Goal: Find contact information: Find contact information

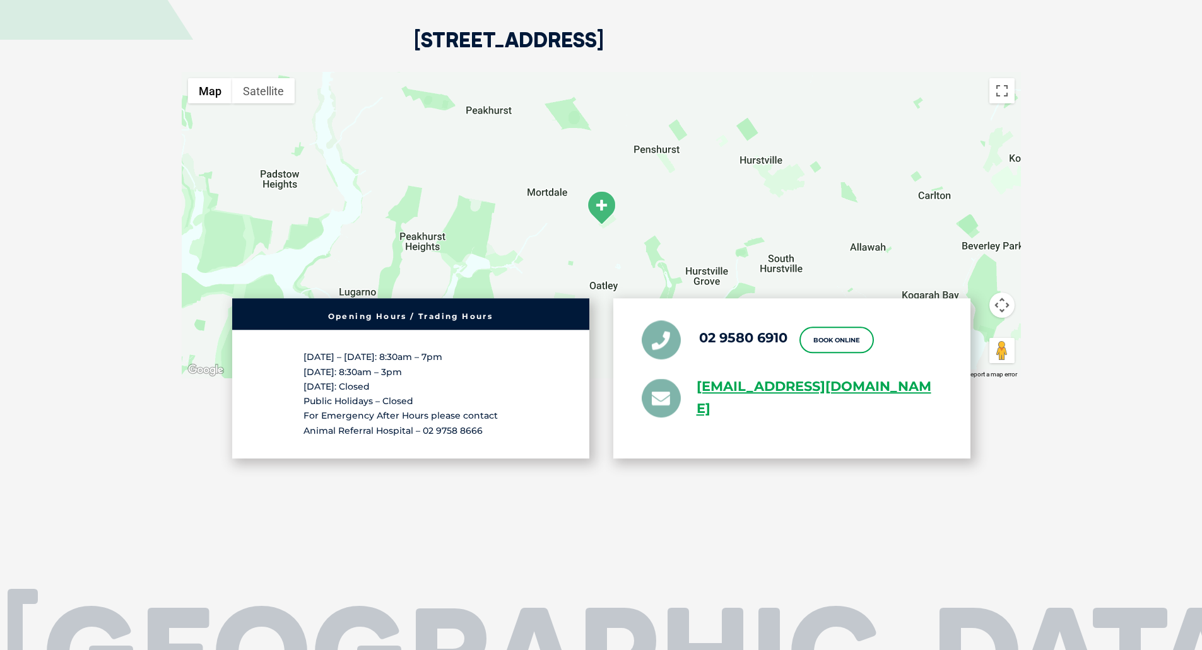
scroll to position [2712, 0]
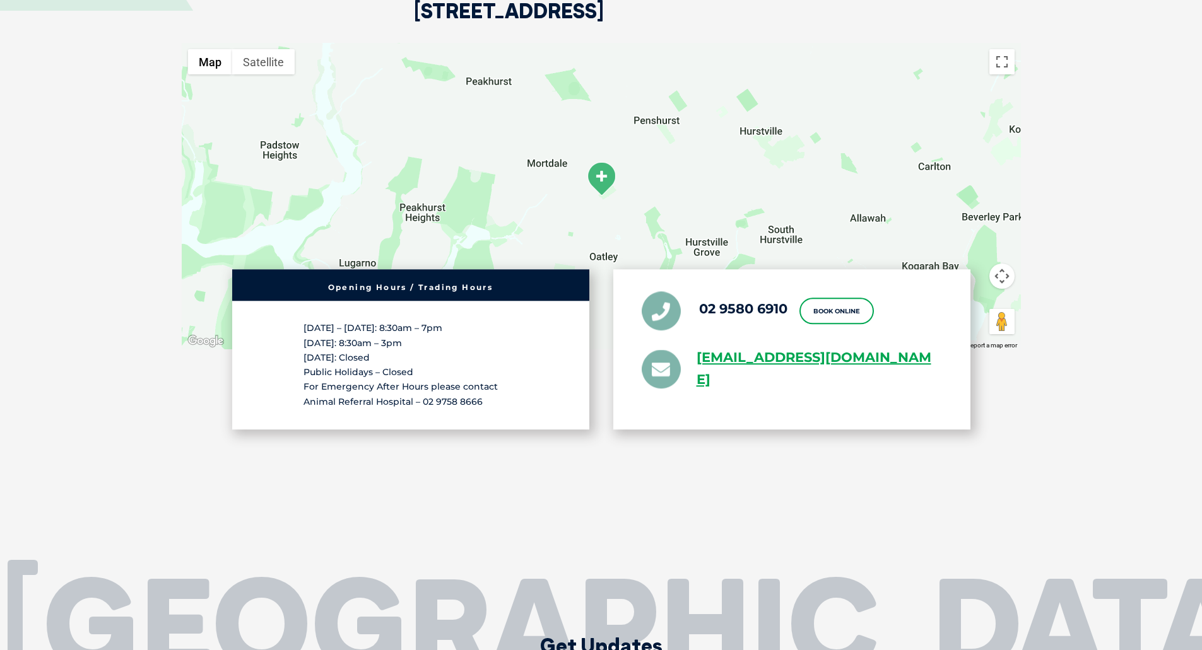
click at [800, 355] on div "02 9580 6910 Book Online [EMAIL_ADDRESS][DOMAIN_NAME]" at bounding box center [791, 350] width 357 height 160
drag, startPoint x: 773, startPoint y: 365, endPoint x: 697, endPoint y: 318, distance: 89.8
click at [697, 318] on div "02 9580 6910 Book Online [EMAIL_ADDRESS][DOMAIN_NAME]" at bounding box center [791, 350] width 357 height 160
copy link "[EMAIL_ADDRESS][DOMAIN_NAME]"
drag, startPoint x: 775, startPoint y: 284, endPoint x: 781, endPoint y: 276, distance: 10.3
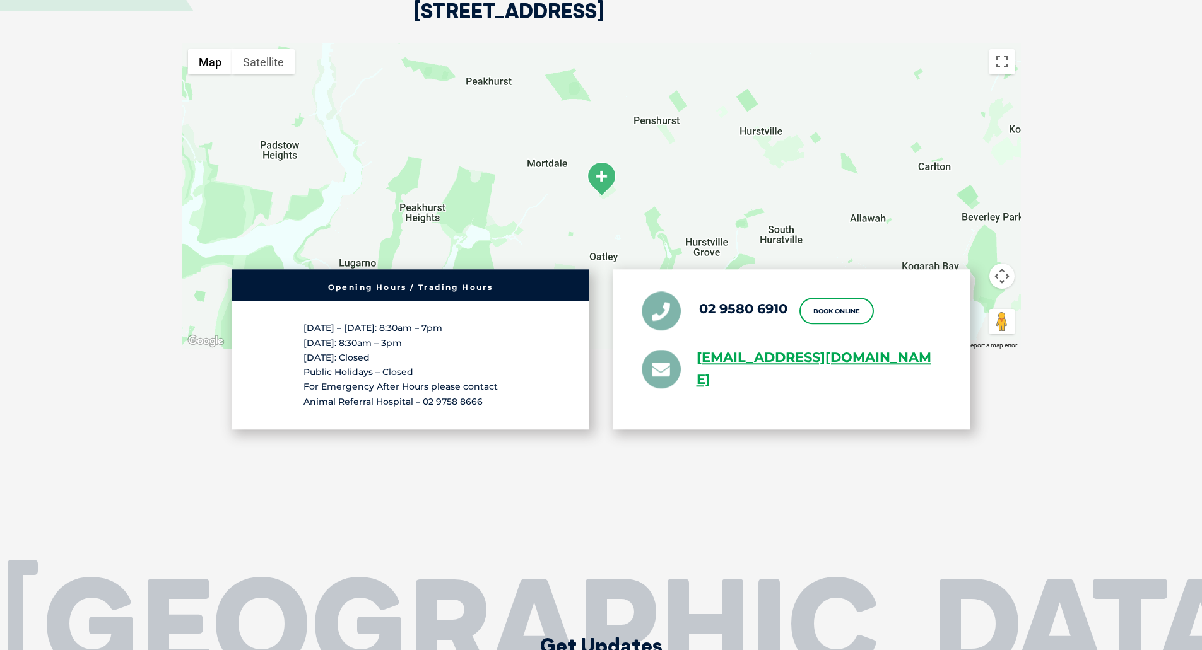
click at [775, 292] on li "02 9580 6910" at bounding box center [714, 311] width 146 height 39
drag, startPoint x: 788, startPoint y: 266, endPoint x: 701, endPoint y: 264, distance: 87.7
click at [701, 292] on ul "02 9580 6910 Book Online [EMAIL_ADDRESS][DOMAIN_NAME]" at bounding box center [791, 342] width 300 height 100
copy link "02 9580 6910"
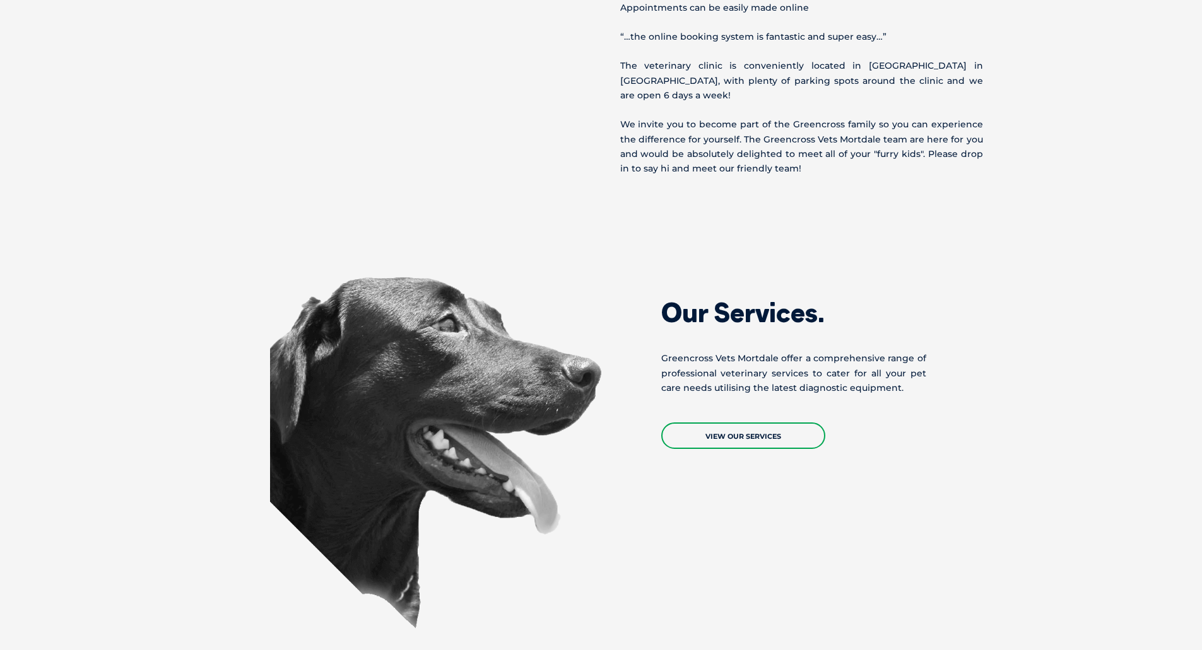
scroll to position [1072, 0]
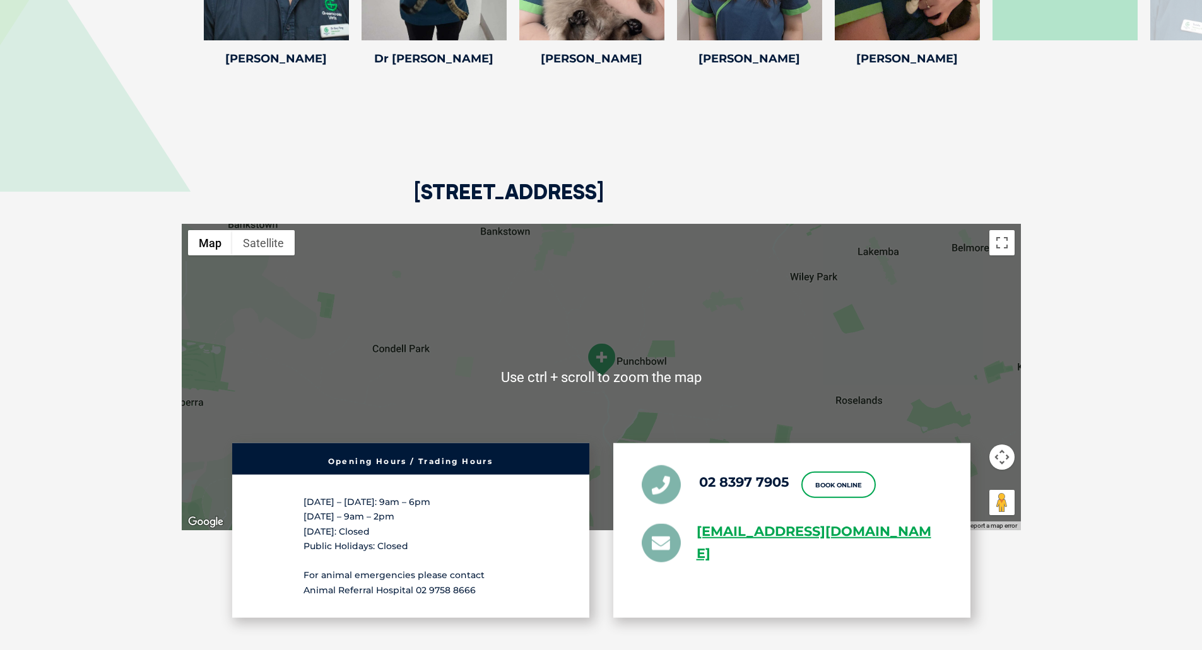
scroll to position [2271, 0]
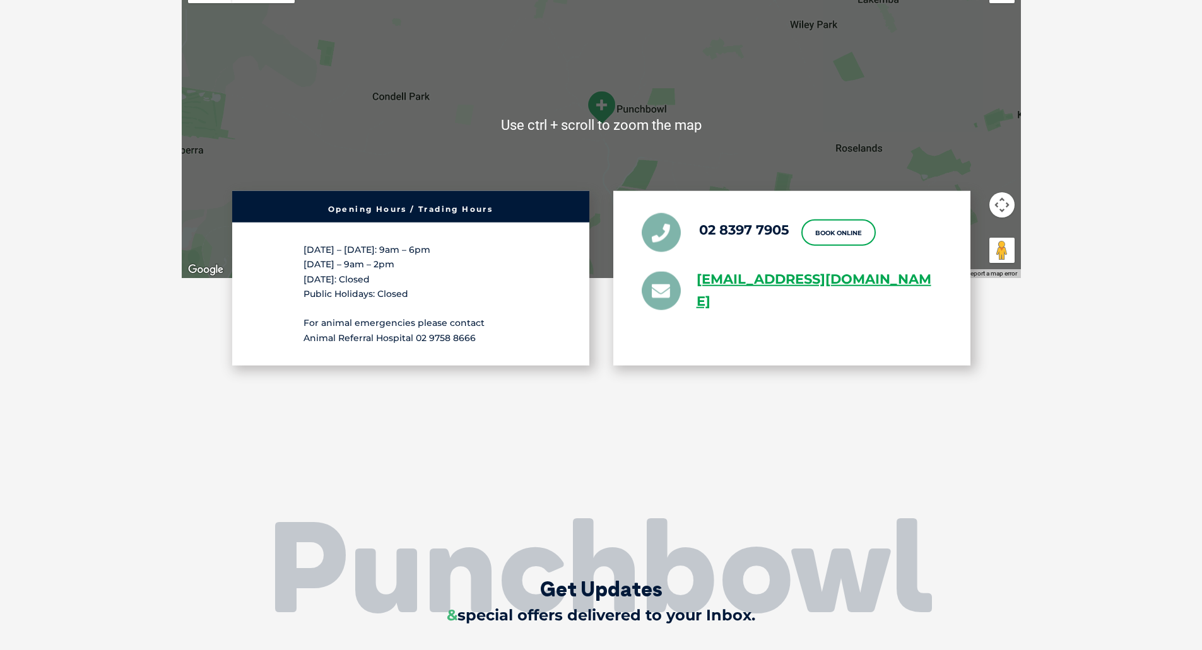
click at [806, 320] on div "02 8397 7905 Book Online Greencross.Punchbowl@greencrossvet.com.au" at bounding box center [791, 278] width 357 height 175
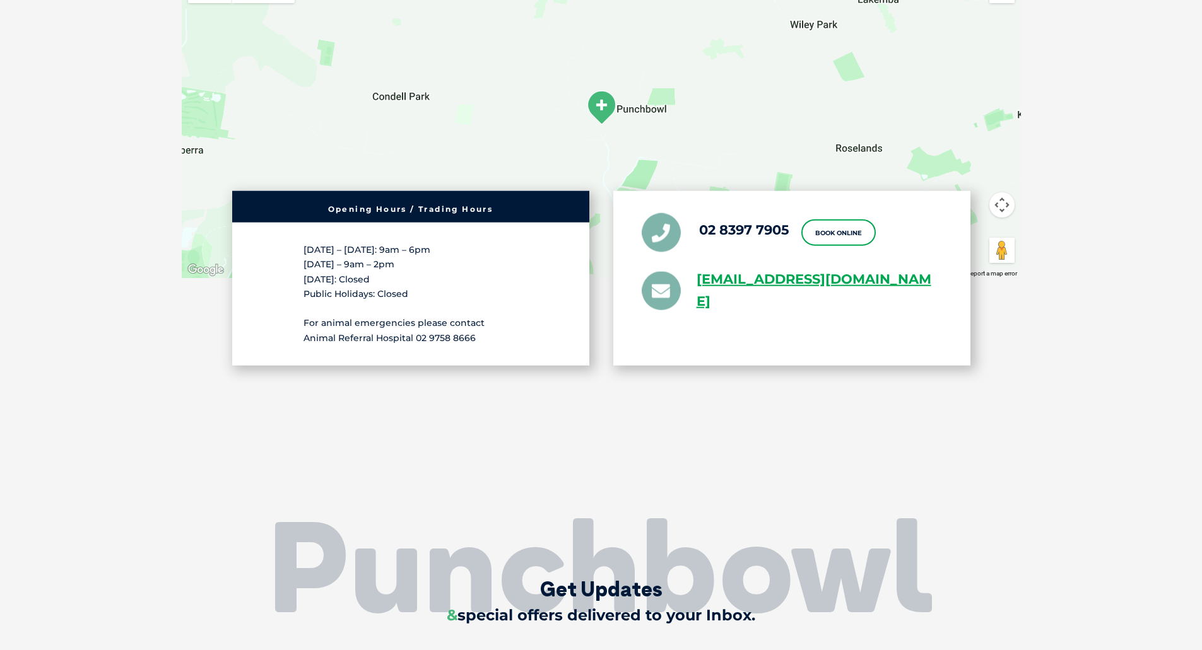
drag, startPoint x: 824, startPoint y: 316, endPoint x: 683, endPoint y: 289, distance: 143.3
click at [683, 289] on div "02 8397 7905 Book Online Greencross.Punchbowl@greencrossvet.com.au" at bounding box center [791, 278] width 357 height 175
copy li "Greencross.Punchbowl@greencrossvet.com.au"
click at [773, 243] on li "02 8397 7905" at bounding box center [715, 232] width 148 height 39
drag, startPoint x: 793, startPoint y: 230, endPoint x: 701, endPoint y: 230, distance: 91.5
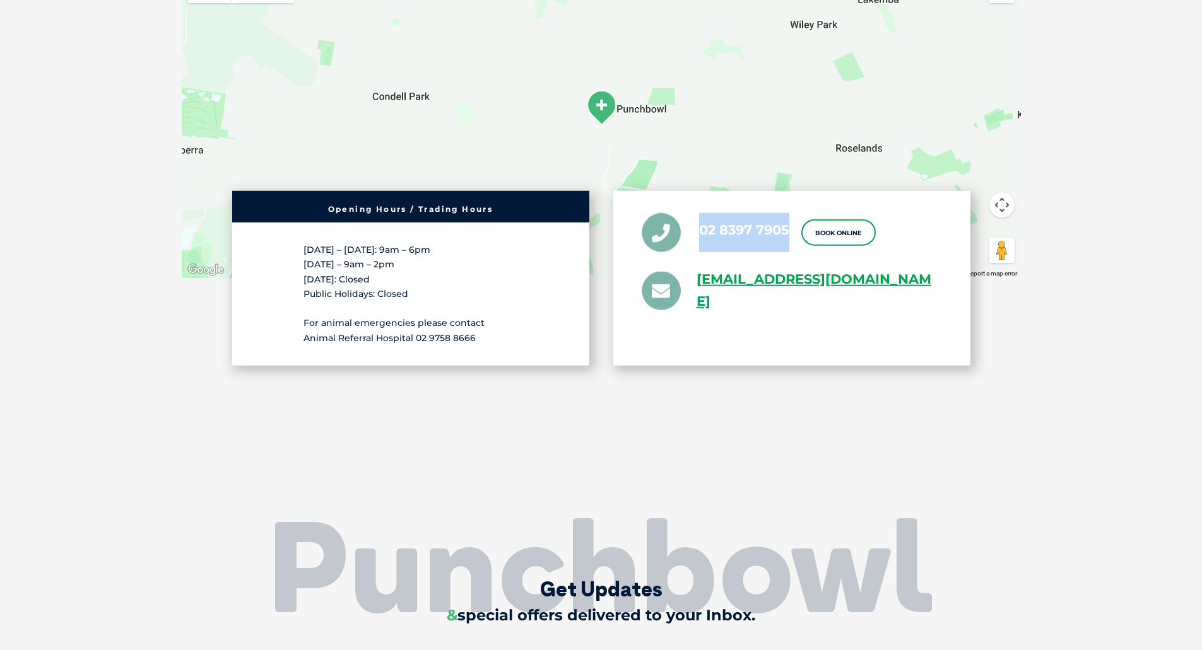
click at [701, 230] on ul "02 8397 7905 Book Online Greencross.Punchbowl@greencrossvet.com.au" at bounding box center [791, 263] width 300 height 100
copy link "02 8397 7905"
